Goal: Find contact information: Find contact information

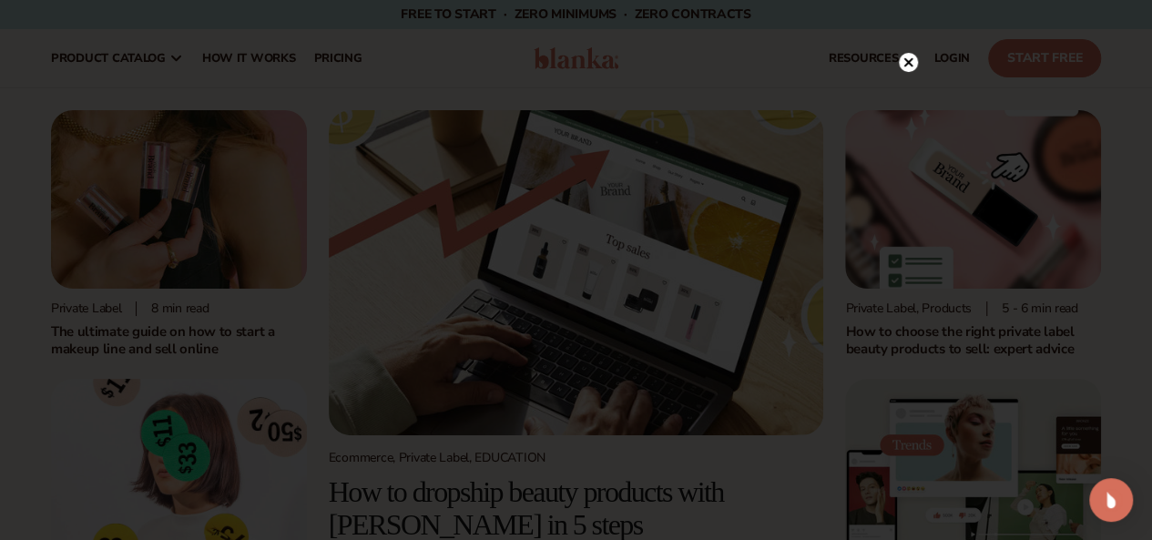
click at [903, 68] on circle at bounding box center [908, 62] width 19 height 19
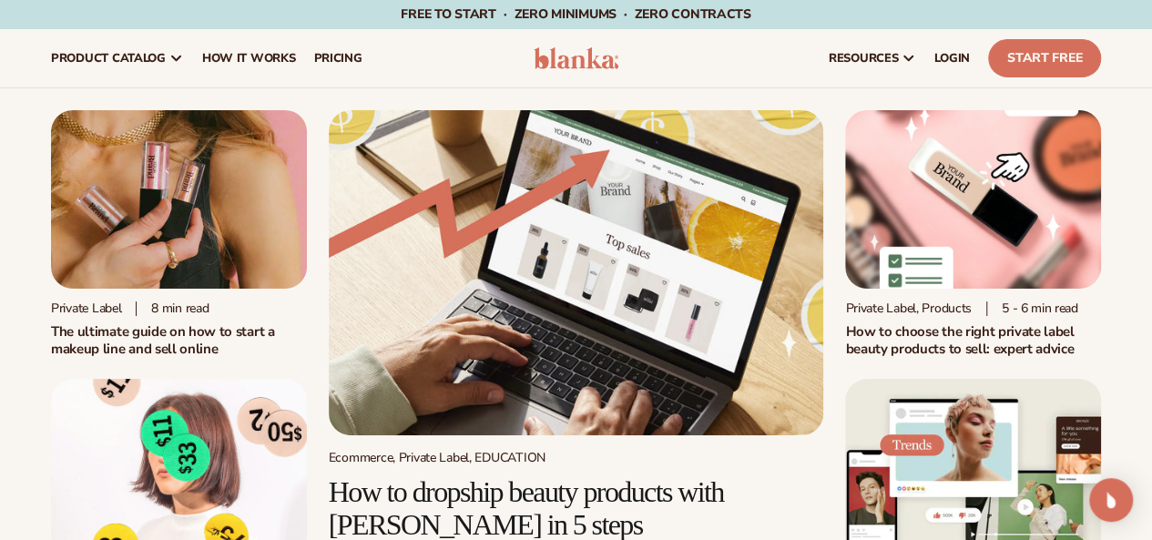
click at [15, 46] on header "Cart product catalog The Lab by [PERSON_NAME]" at bounding box center [576, 58] width 1152 height 58
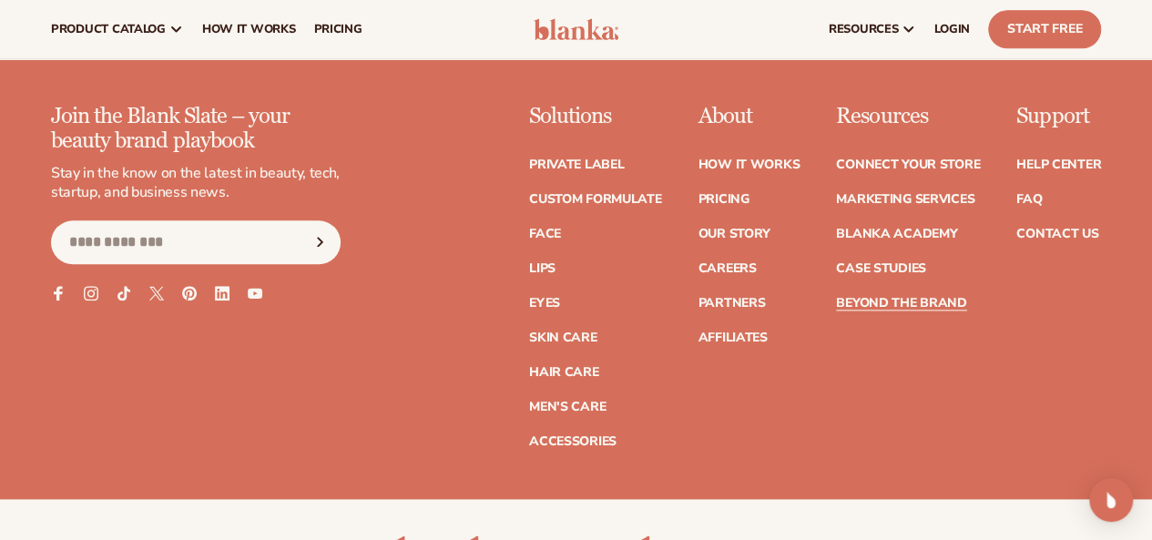
scroll to position [4393, 0]
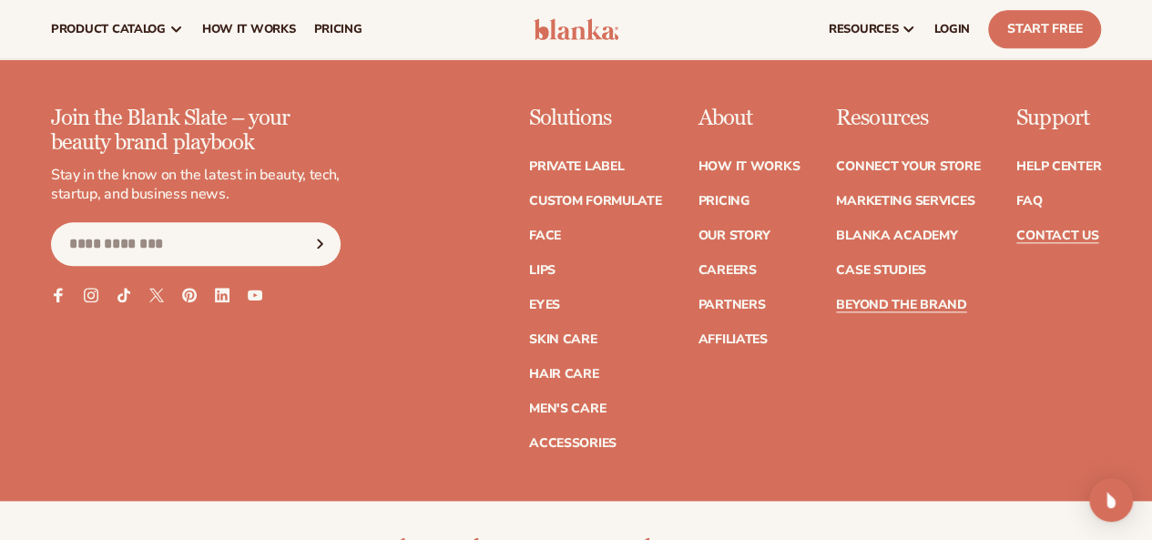
click at [1076, 242] on link "Contact Us" at bounding box center [1057, 235] width 82 height 13
